Goal: Feedback & Contribution: Submit feedback/report problem

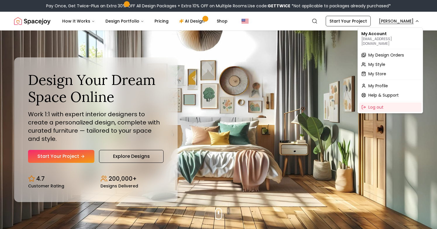
click at [391, 52] on span "My Design Orders" at bounding box center [387, 55] width 36 height 6
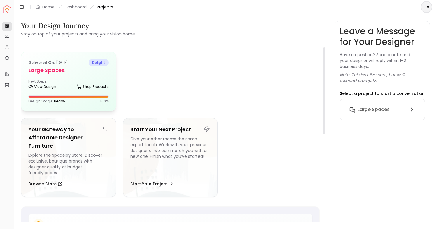
click at [43, 87] on link "View Design" at bounding box center [42, 86] width 28 height 8
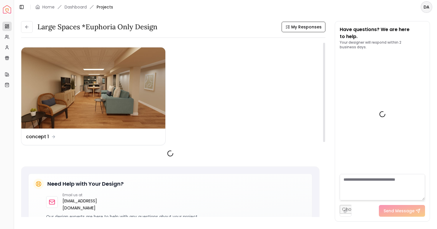
scroll to position [219, 0]
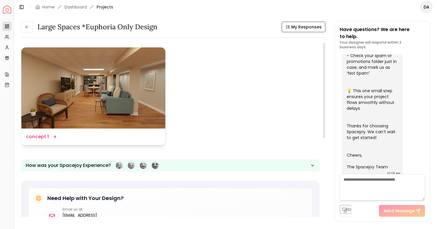
click at [100, 86] on img at bounding box center [93, 87] width 144 height 81
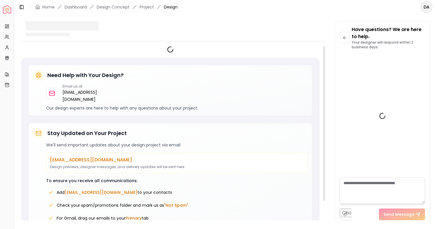
scroll to position [215, 0]
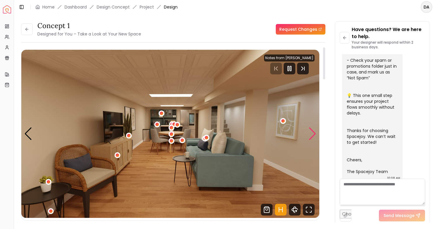
click at [312, 134] on div "Next slide" at bounding box center [313, 133] width 8 height 13
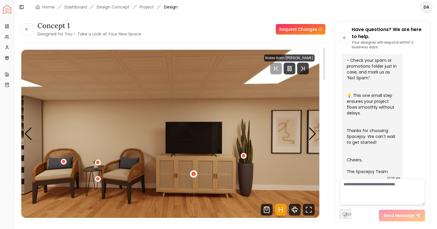
click at [193, 174] on div "2 / 7" at bounding box center [193, 173] width 4 height 4
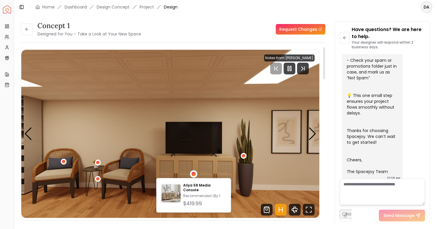
click at [286, 174] on img "2 / 7" at bounding box center [170, 134] width 298 height 168
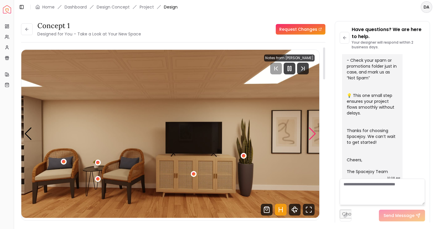
click at [313, 133] on div "Next slide" at bounding box center [313, 133] width 8 height 13
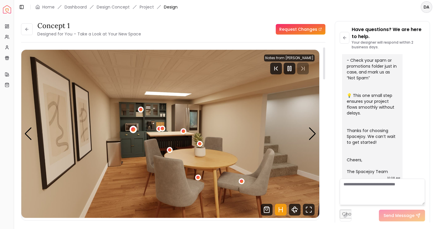
click at [132, 130] on div "3 / 7" at bounding box center [133, 129] width 4 height 4
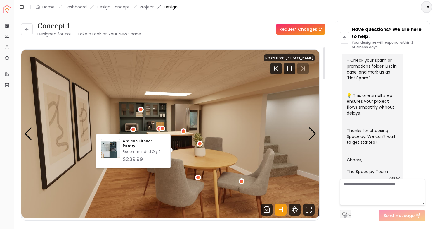
click at [153, 113] on img "3 / 7" at bounding box center [170, 134] width 298 height 168
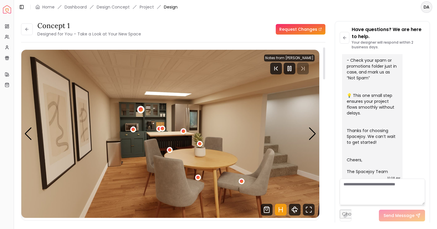
click at [141, 111] on div "3 / 7" at bounding box center [141, 109] width 4 height 4
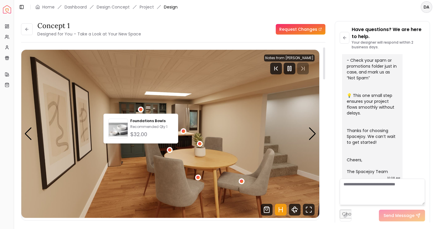
click at [173, 106] on img "3 / 7" at bounding box center [170, 134] width 298 height 168
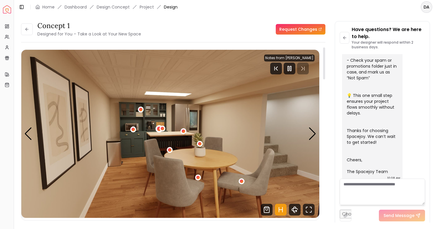
click at [158, 128] on div "3 / 7" at bounding box center [159, 128] width 4 height 4
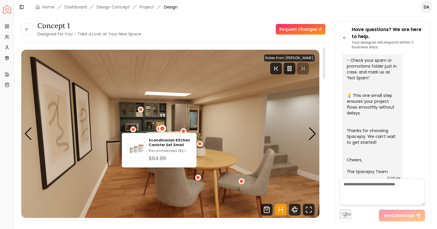
click at [164, 129] on div "3 / 7" at bounding box center [162, 128] width 4 height 4
click at [219, 110] on img "3 / 7" at bounding box center [170, 134] width 298 height 168
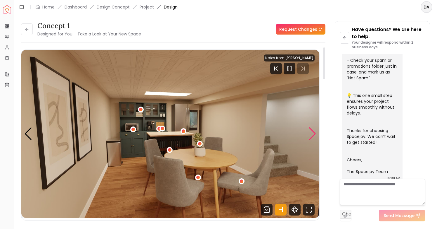
click at [312, 134] on div "Next slide" at bounding box center [313, 133] width 8 height 13
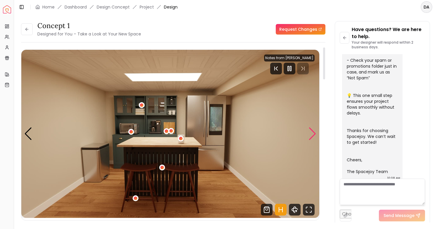
click at [312, 134] on div "Next slide" at bounding box center [313, 133] width 8 height 13
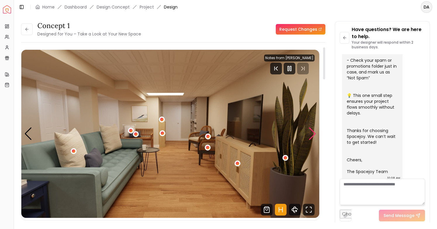
click at [312, 134] on div "Next slide" at bounding box center [313, 133] width 8 height 13
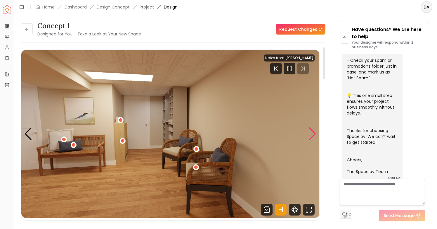
click at [312, 134] on div "Next slide" at bounding box center [313, 133] width 8 height 13
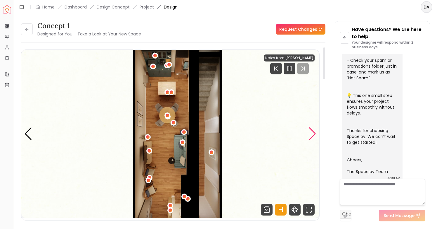
click at [313, 137] on div "Next slide" at bounding box center [313, 133] width 8 height 13
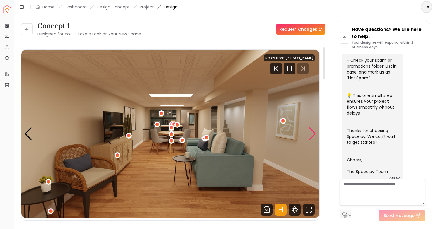
click at [313, 137] on div "Next slide" at bounding box center [313, 133] width 8 height 13
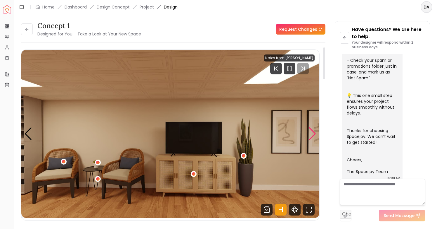
click at [313, 137] on div "Next slide" at bounding box center [313, 133] width 8 height 13
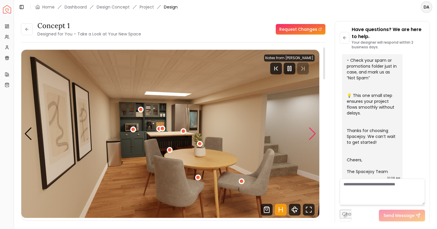
click at [313, 137] on div "Next slide" at bounding box center [313, 133] width 8 height 13
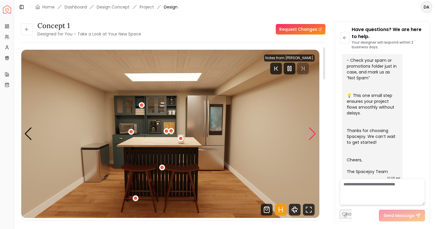
click at [313, 137] on div "Next slide" at bounding box center [313, 133] width 8 height 13
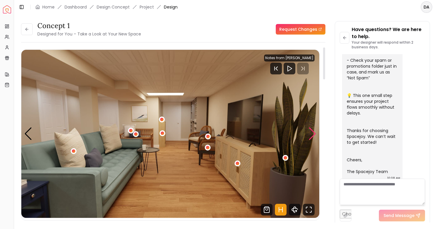
click at [312, 132] on div "Next slide" at bounding box center [313, 133] width 8 height 13
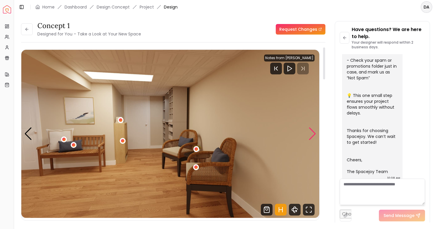
click at [312, 132] on div "Next slide" at bounding box center [313, 133] width 8 height 13
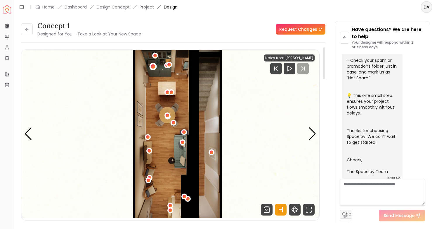
click at [154, 66] on div "7 / 7" at bounding box center [153, 66] width 4 height 4
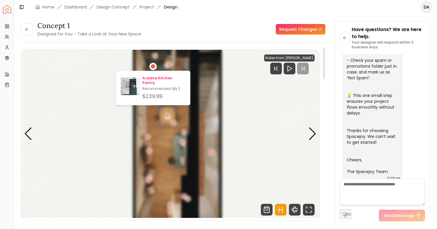
click at [162, 86] on p "Recommended Qty: 2" at bounding box center [163, 88] width 43 height 5
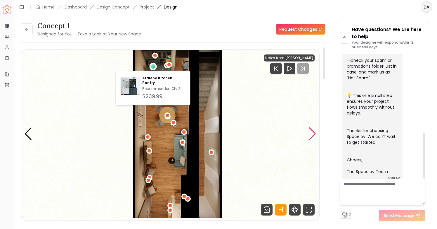
click at [312, 130] on div "Next slide" at bounding box center [313, 133] width 8 height 13
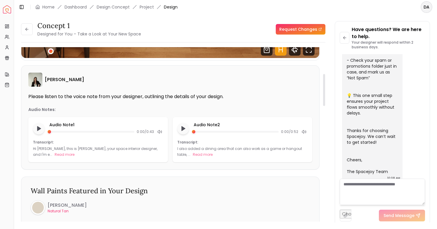
scroll to position [163, 0]
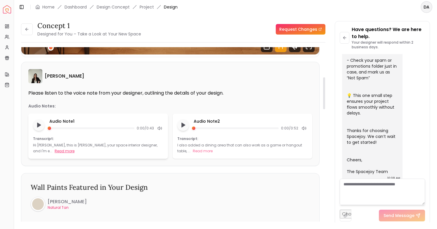
click at [55, 151] on button "Read more" at bounding box center [65, 151] width 20 height 6
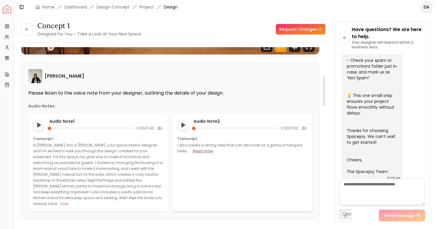
click at [196, 149] on button "Read more" at bounding box center [203, 151] width 20 height 6
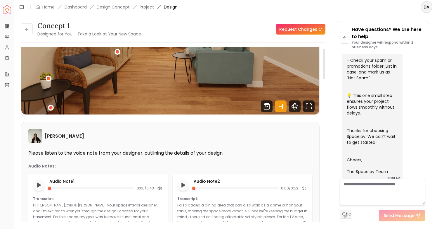
scroll to position [0, 0]
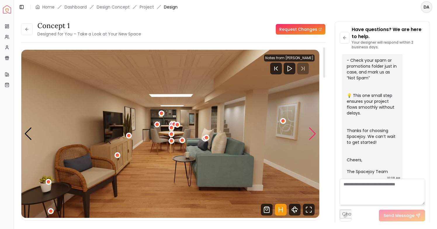
click at [314, 137] on div "Next slide" at bounding box center [313, 133] width 8 height 13
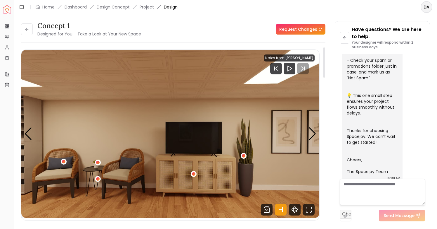
click at [22, 134] on img "2 / 7" at bounding box center [170, 134] width 298 height 168
click at [27, 136] on div "Previous slide" at bounding box center [28, 133] width 8 height 13
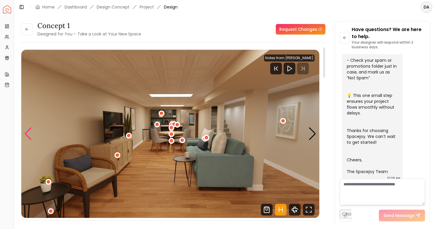
click at [27, 136] on div "Previous slide" at bounding box center [28, 133] width 8 height 13
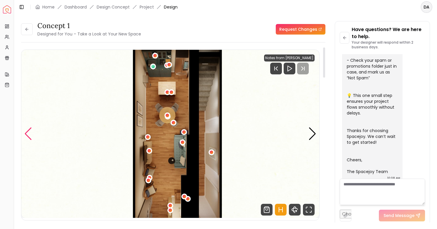
click at [27, 136] on div "Previous slide" at bounding box center [28, 133] width 8 height 13
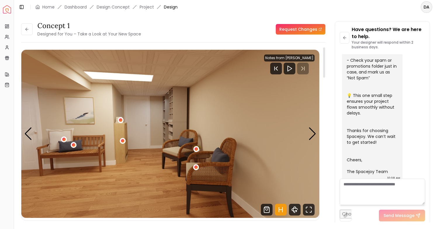
click at [172, 122] on img "6 / 7" at bounding box center [170, 134] width 298 height 168
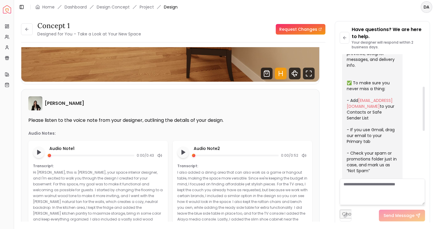
scroll to position [223, 0]
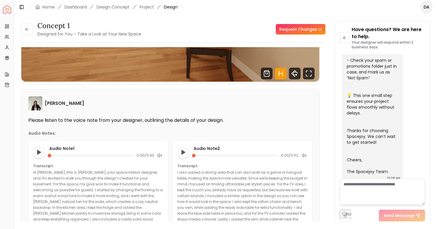
click at [377, 200] on textarea at bounding box center [382, 191] width 85 height 26
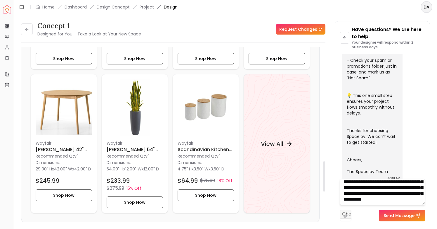
scroll to position [181, 0]
type textarea "**********"
click at [392, 217] on button "Send Message" at bounding box center [402, 215] width 46 height 12
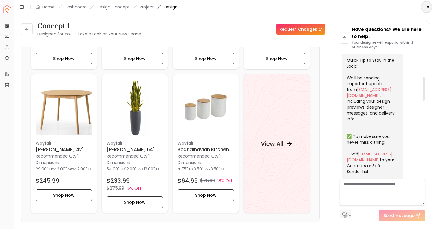
scroll to position [0, 0]
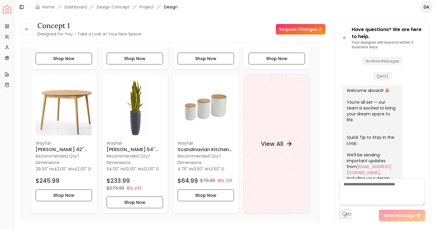
click at [308, 29] on link "Request Changes" at bounding box center [301, 29] width 50 height 11
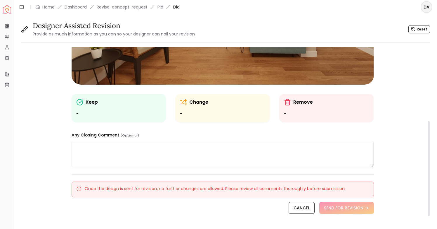
scroll to position [135, 0]
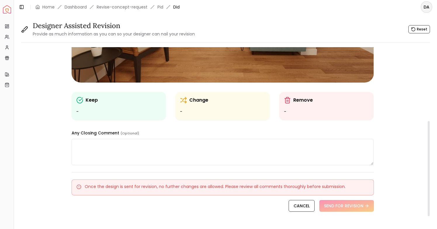
click at [128, 100] on div "Keep" at bounding box center [118, 99] width 85 height 7
click at [88, 97] on p "Keep" at bounding box center [92, 99] width 12 height 7
click at [76, 101] on icon at bounding box center [79, 99] width 7 height 7
click at [76, 112] on ul "-" at bounding box center [118, 111] width 85 height 7
click at [106, 118] on div "Keep -" at bounding box center [119, 106] width 95 height 28
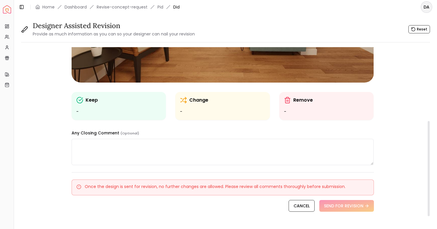
click at [122, 168] on div "Keep - Change - Remove - Any Closing Comment (Optional) Once the design is sent…" at bounding box center [223, 75] width 302 height 327
click at [134, 106] on div "Keep -" at bounding box center [118, 105] width 85 height 19
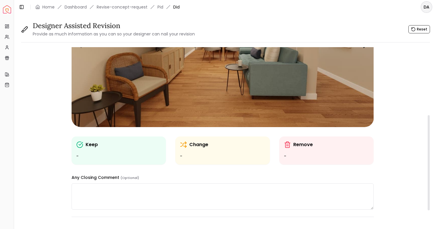
scroll to position [153, 0]
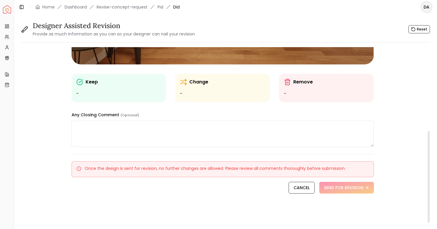
click at [274, 141] on textarea at bounding box center [223, 133] width 302 height 26
click at [225, 83] on div "Change" at bounding box center [222, 81] width 85 height 7
click at [191, 82] on p "Change" at bounding box center [198, 81] width 19 height 7
click at [181, 82] on icon at bounding box center [183, 81] width 7 height 7
click at [161, 93] on ul "-" at bounding box center [118, 93] width 85 height 7
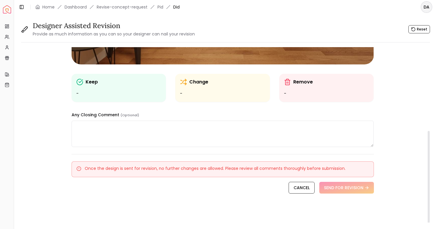
click at [318, 108] on div "Keep - Change - Remove - Any Closing Comment (Optional)" at bounding box center [223, 20] width 302 height 252
click at [301, 83] on p "Remove" at bounding box center [303, 81] width 20 height 7
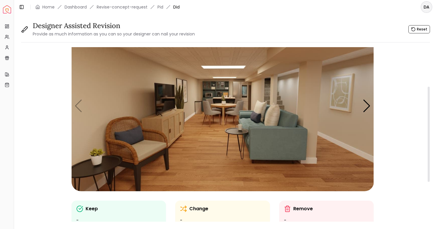
scroll to position [0, 0]
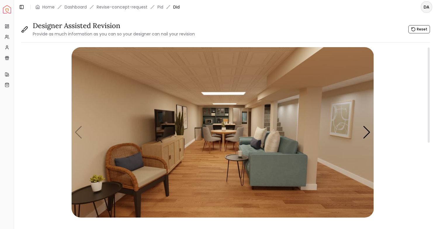
click at [215, 119] on img "1 / 7" at bounding box center [223, 132] width 302 height 170
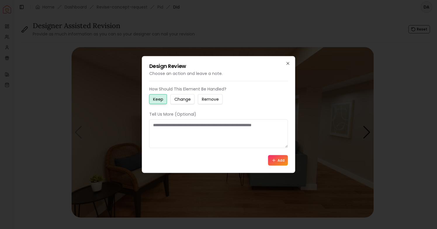
click at [190, 101] on small "Change" at bounding box center [182, 99] width 16 height 6
click at [205, 136] on textarea at bounding box center [218, 133] width 139 height 29
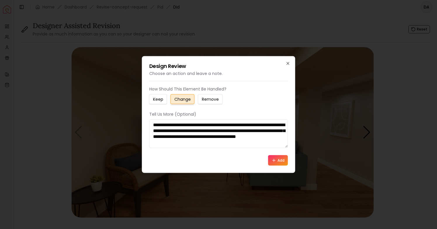
type textarea "**********"
click at [277, 159] on button "Add" at bounding box center [278, 160] width 20 height 11
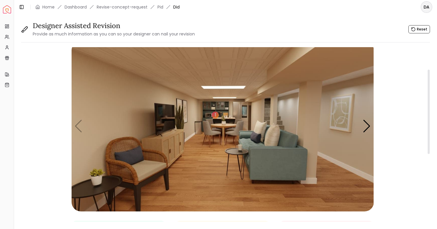
scroll to position [1, 0]
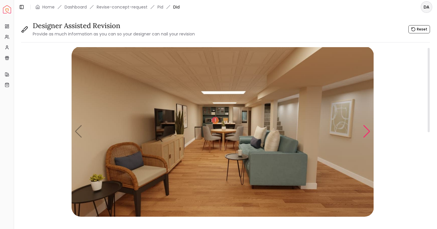
click at [370, 133] on div "Next slide" at bounding box center [367, 131] width 8 height 13
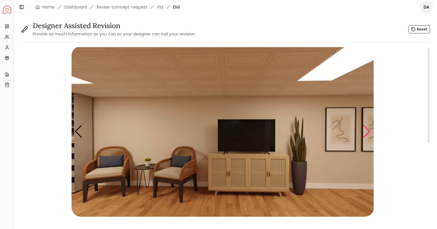
click at [370, 133] on div "Next slide" at bounding box center [367, 131] width 8 height 13
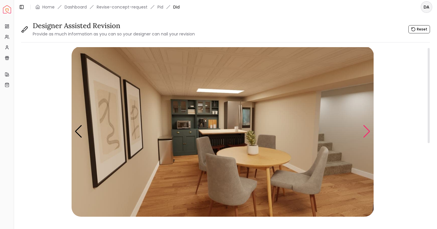
click at [370, 133] on div "Next slide" at bounding box center [367, 131] width 8 height 13
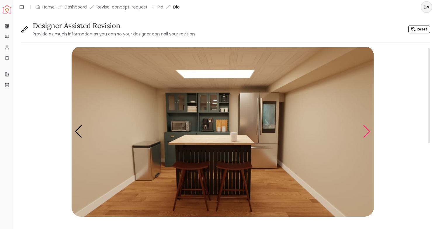
click at [370, 133] on div "Next slide" at bounding box center [367, 131] width 8 height 13
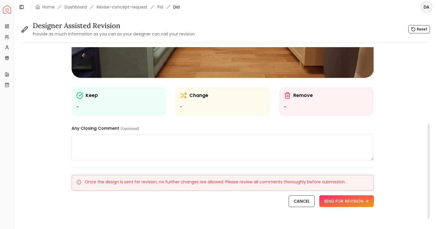
scroll to position [140, 0]
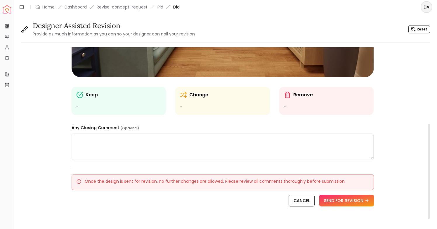
click at [113, 146] on textarea at bounding box center [223, 146] width 302 height 26
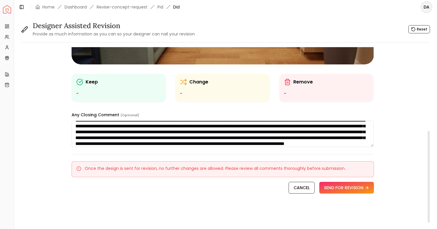
scroll to position [13, 0]
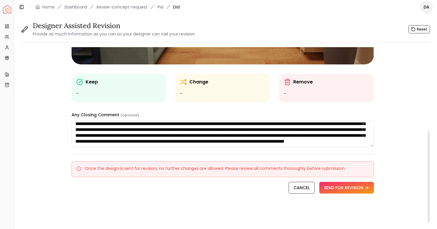
click at [100, 136] on textarea "**********" at bounding box center [223, 133] width 302 height 26
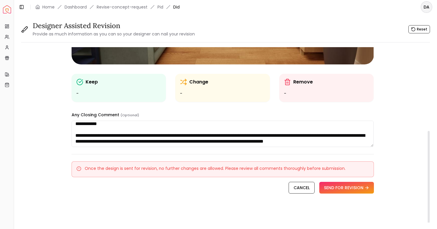
scroll to position [32, 0]
click at [272, 136] on textarea "**********" at bounding box center [223, 133] width 302 height 26
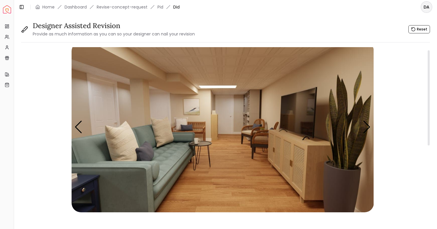
scroll to position [6, 0]
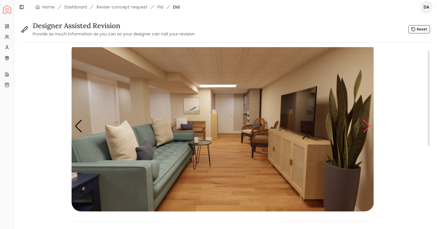
click at [367, 127] on div "Next slide" at bounding box center [367, 126] width 8 height 13
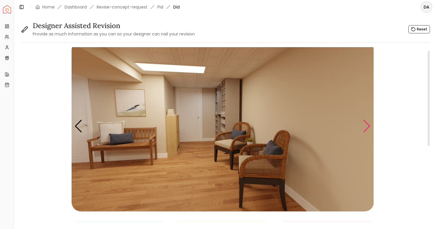
click at [367, 127] on div "Next slide" at bounding box center [367, 126] width 8 height 13
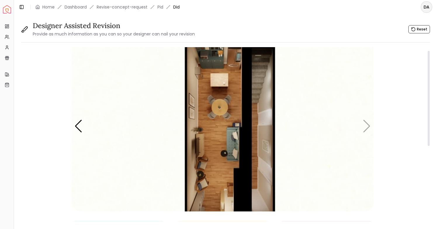
click at [367, 127] on img "7 / 7" at bounding box center [223, 126] width 302 height 170
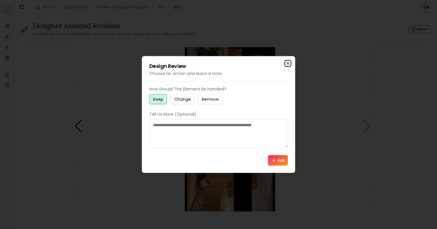
click at [288, 62] on icon "button" at bounding box center [288, 63] width 5 height 5
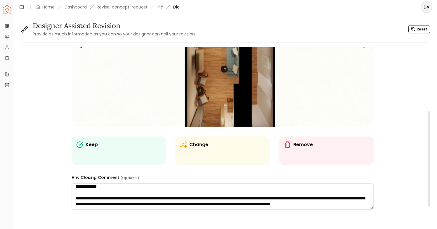
scroll to position [153, 0]
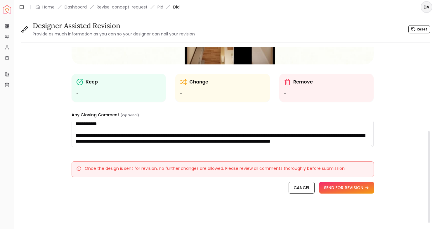
click at [162, 143] on textarea "**********" at bounding box center [223, 133] width 302 height 26
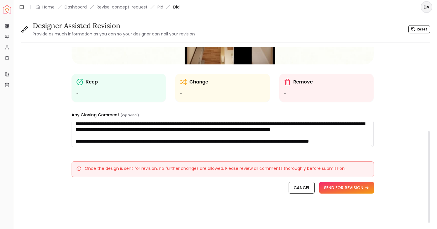
scroll to position [47, 0]
click at [177, 137] on textarea "**********" at bounding box center [223, 133] width 302 height 26
click at [191, 140] on textarea "**********" at bounding box center [223, 133] width 302 height 26
click at [124, 144] on textarea "**********" at bounding box center [223, 133] width 302 height 26
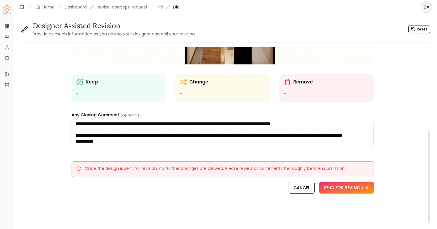
scroll to position [59, 0]
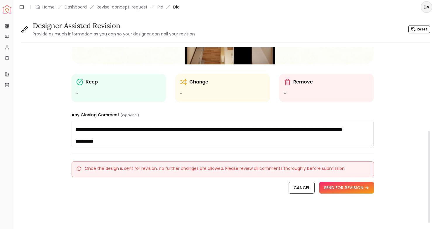
click at [138, 132] on textarea "**********" at bounding box center [223, 133] width 302 height 26
paste textarea "**********"
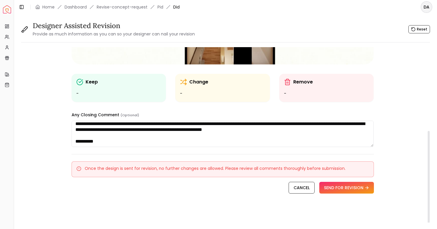
scroll to position [0, 0]
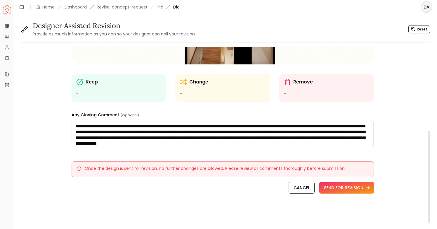
type textarea "**********"
click at [354, 191] on button "SEND FOR REVISION" at bounding box center [346, 187] width 55 height 12
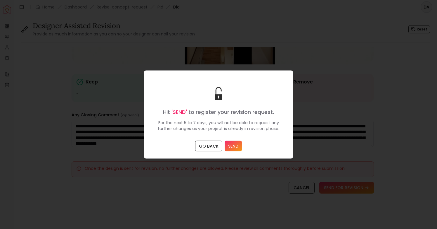
click at [231, 146] on button "SEND" at bounding box center [233, 146] width 17 height 11
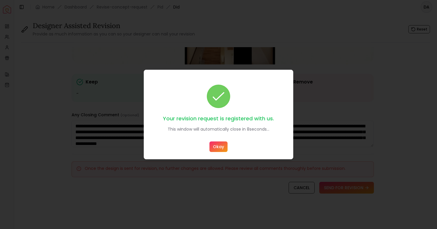
click at [218, 148] on button "Okay" at bounding box center [219, 146] width 18 height 11
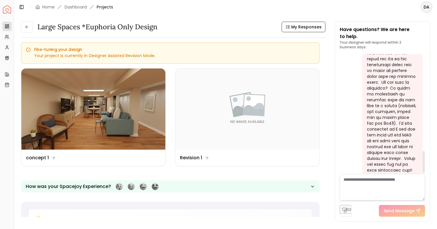
scroll to position [525, 0]
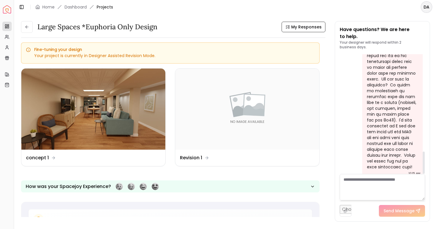
click at [371, 185] on textarea at bounding box center [382, 187] width 85 height 26
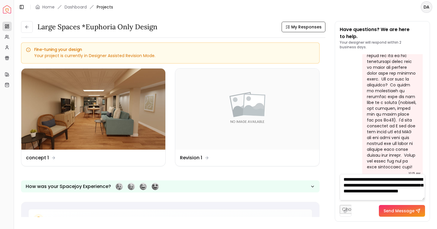
scroll to position [0, 0]
click at [379, 180] on textarea "**********" at bounding box center [382, 187] width 85 height 26
type textarea "**********"
click at [393, 214] on button "Send Message" at bounding box center [402, 211] width 46 height 12
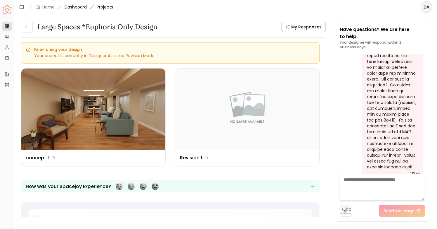
click at [76, 8] on link "Dashboard" at bounding box center [76, 7] width 22 height 6
